Goal: Task Accomplishment & Management: Manage account settings

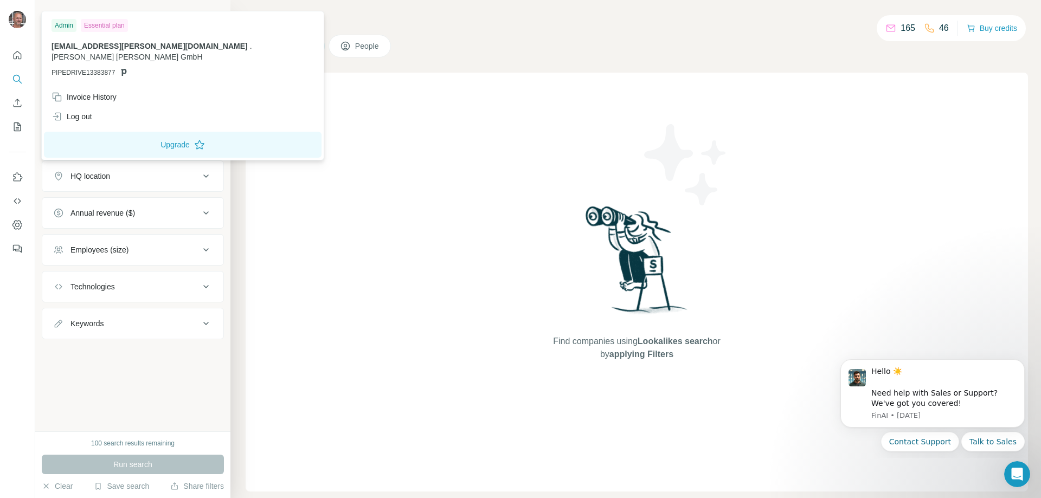
click at [21, 20] on img at bounding box center [17, 19] width 17 height 17
click at [527, 32] on div "Search Companies People Find companies using Lookalikes search or by applying F…" at bounding box center [635, 249] width 811 height 498
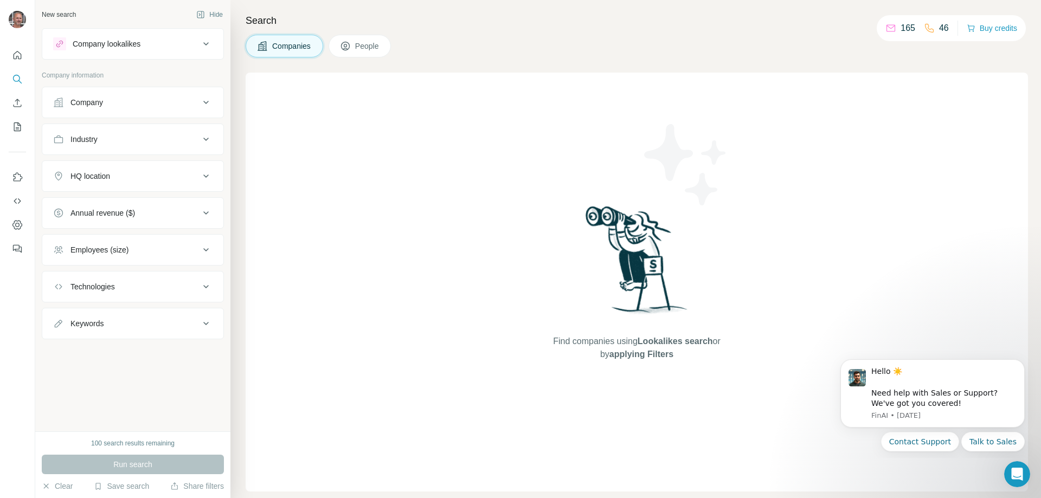
click at [890, 29] on icon at bounding box center [890, 28] width 11 height 11
click at [16, 55] on icon "Quick start" at bounding box center [17, 55] width 11 height 11
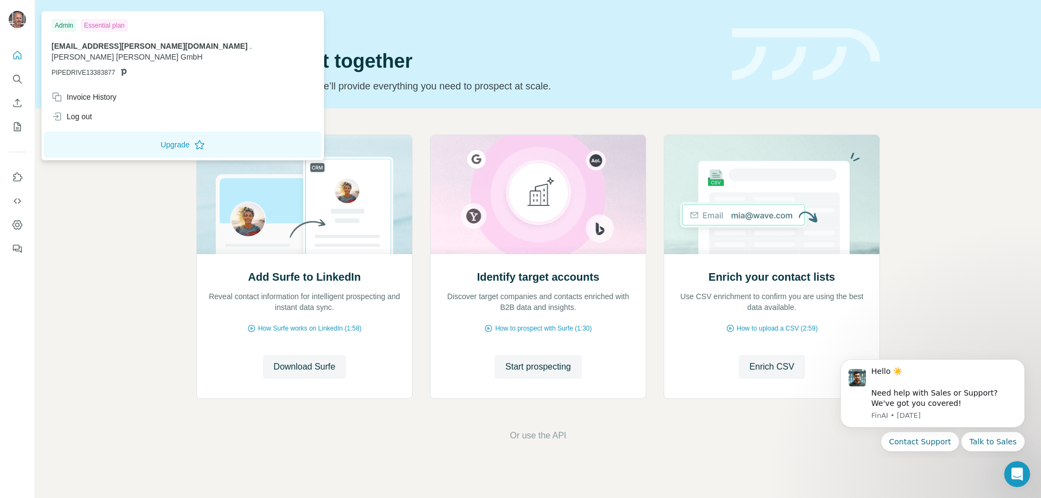
click at [14, 16] on img at bounding box center [17, 19] width 17 height 17
click at [81, 92] on div "Invoice History" at bounding box center [84, 97] width 65 height 11
click at [184, 467] on span "Close" at bounding box center [179, 465] width 20 height 11
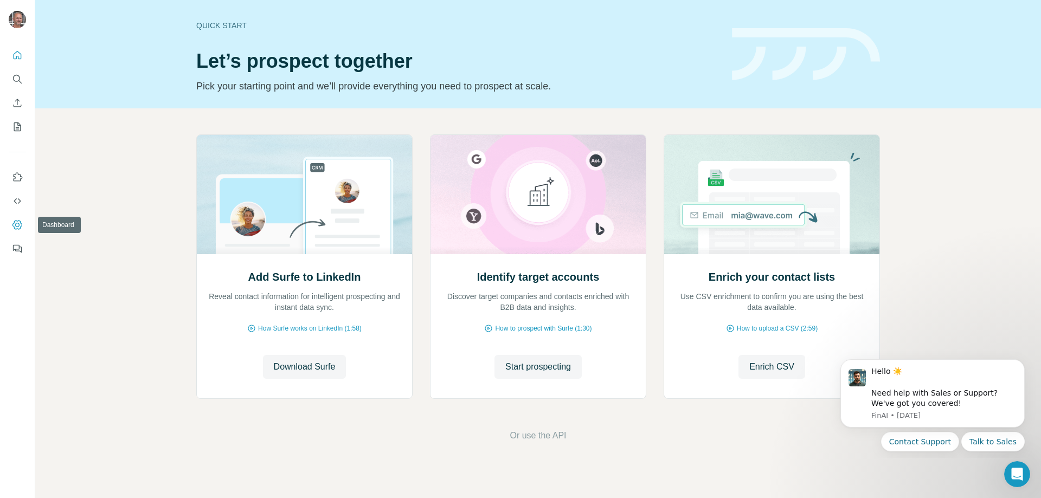
click at [21, 224] on icon "Dashboard" at bounding box center [17, 224] width 10 height 9
